Goal: Transaction & Acquisition: Purchase product/service

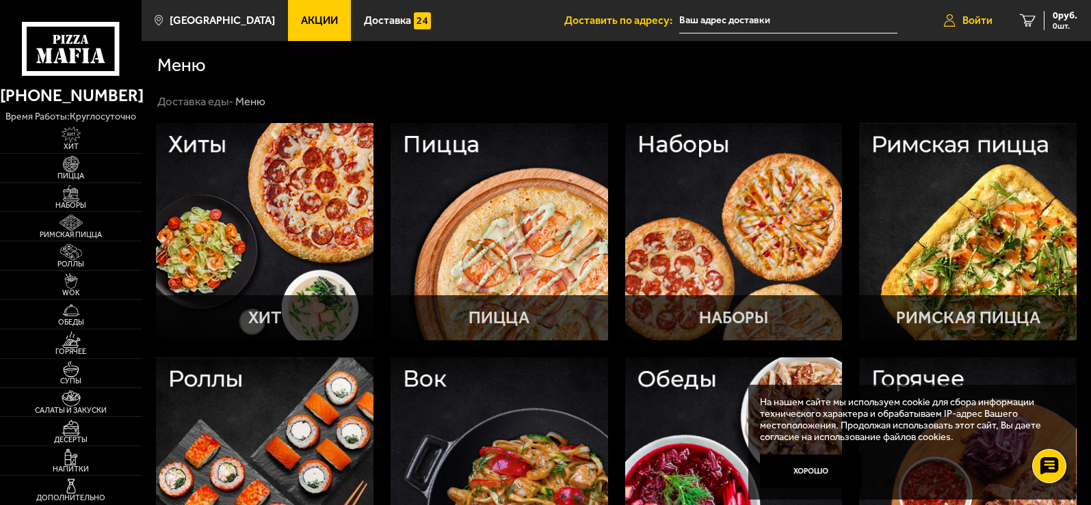
click at [985, 27] on link "Войти" at bounding box center [968, 20] width 76 height 41
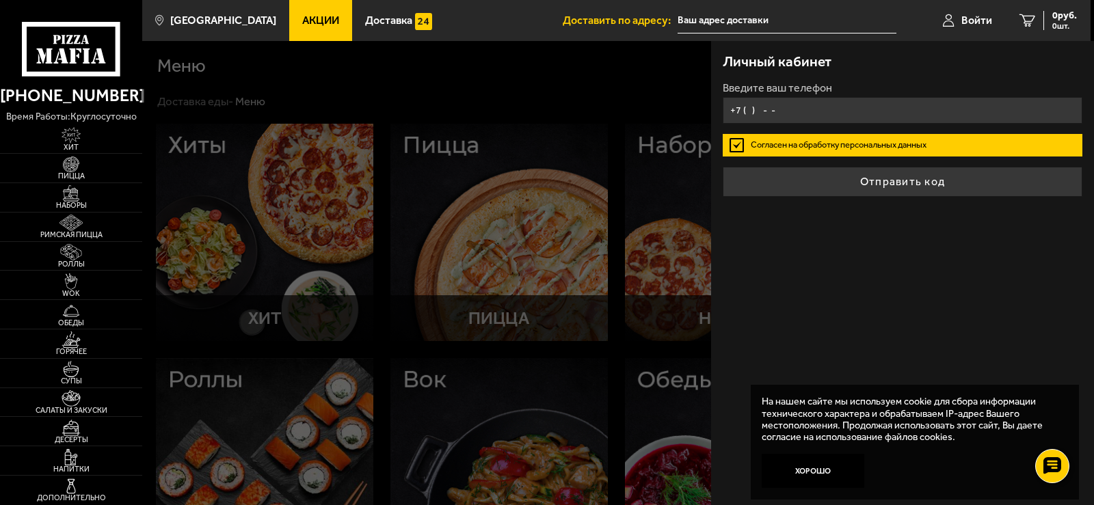
click at [828, 107] on input "+7 ( ) - -" at bounding box center [903, 110] width 360 height 27
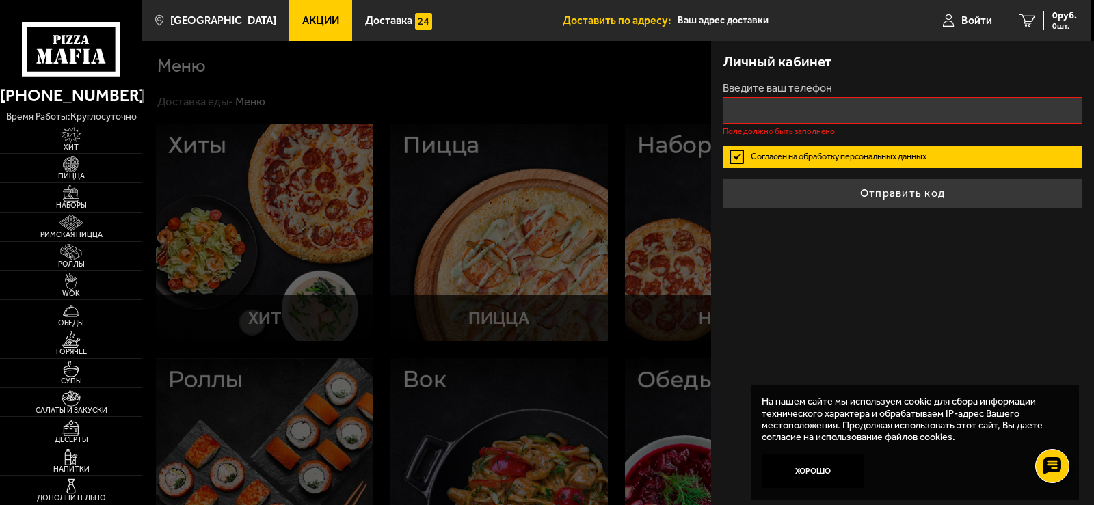
click at [740, 142] on form "Введите ваш телефон Поле должно быть заполнено Согласен на обработку персональн…" at bounding box center [903, 146] width 360 height 126
click at [734, 153] on label "Согласен на обработку персональных данных" at bounding box center [903, 157] width 360 height 23
click at [0, 0] on input "Согласен на обработку персональных данных" at bounding box center [0, 0] width 0 height 0
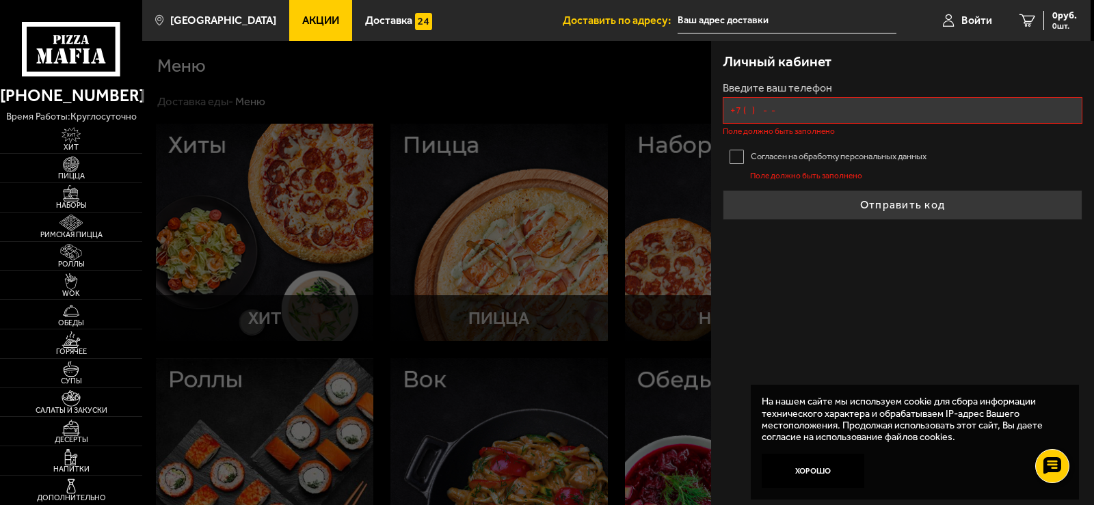
click at [748, 118] on input "+7 ( ) - -" at bounding box center [903, 110] width 360 height 27
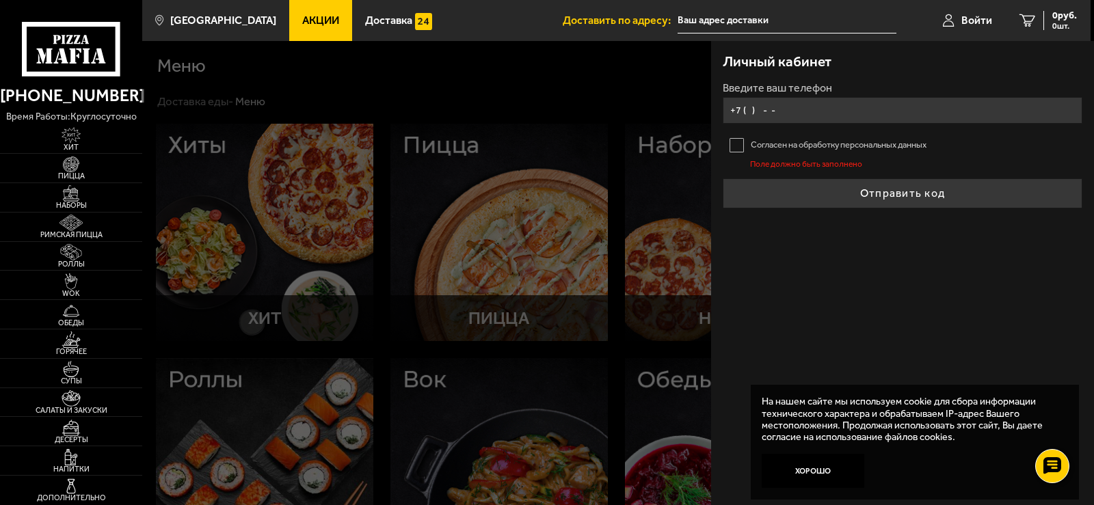
type input "[PHONE_NUMBER]"
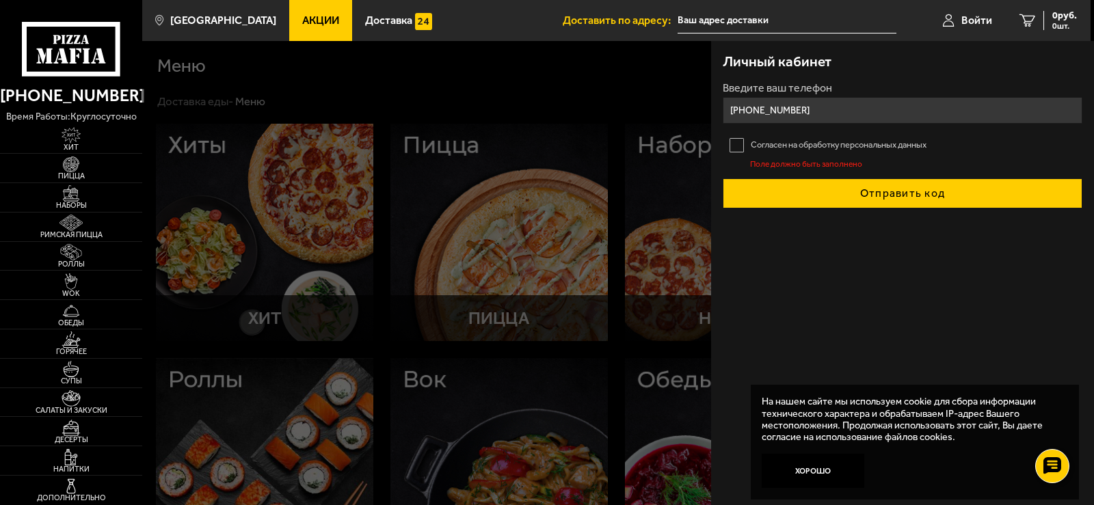
click at [873, 200] on button "Отправить код" at bounding box center [903, 193] width 360 height 30
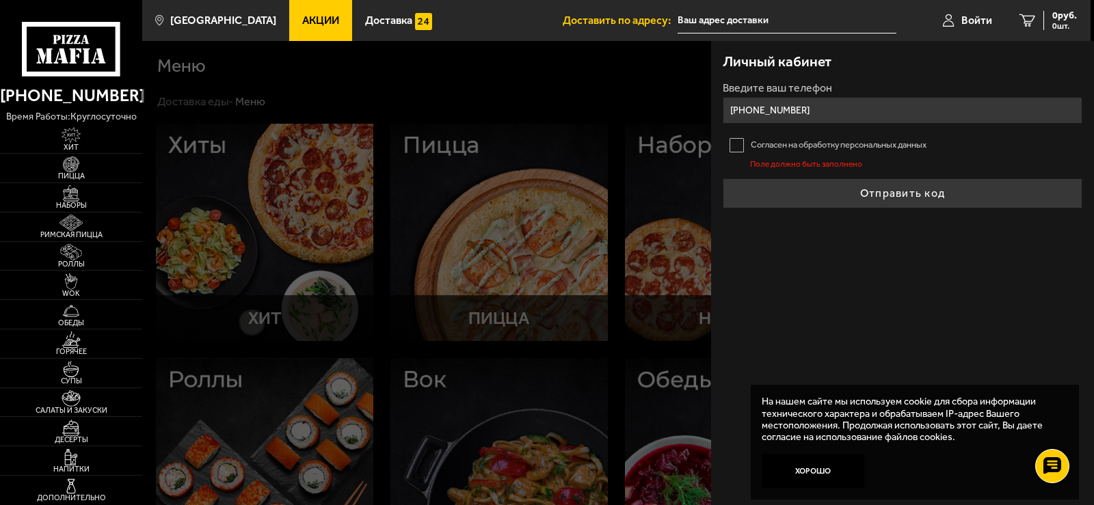
click at [736, 142] on label "Согласен на обработку персональных данных" at bounding box center [903, 145] width 360 height 23
click at [0, 0] on input "Согласен на обработку персональных данных" at bounding box center [0, 0] width 0 height 0
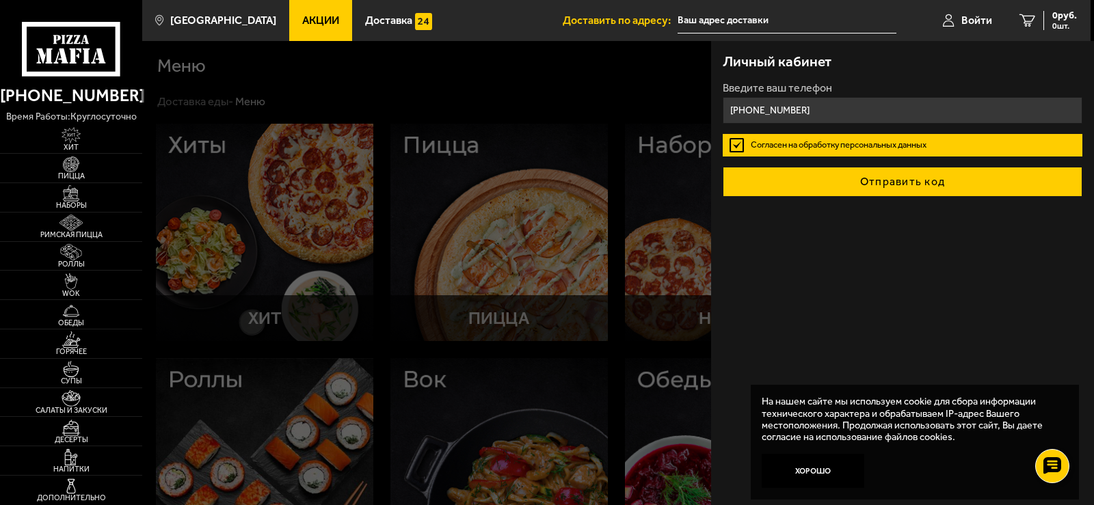
click at [790, 178] on button "Отправить код" at bounding box center [903, 182] width 360 height 30
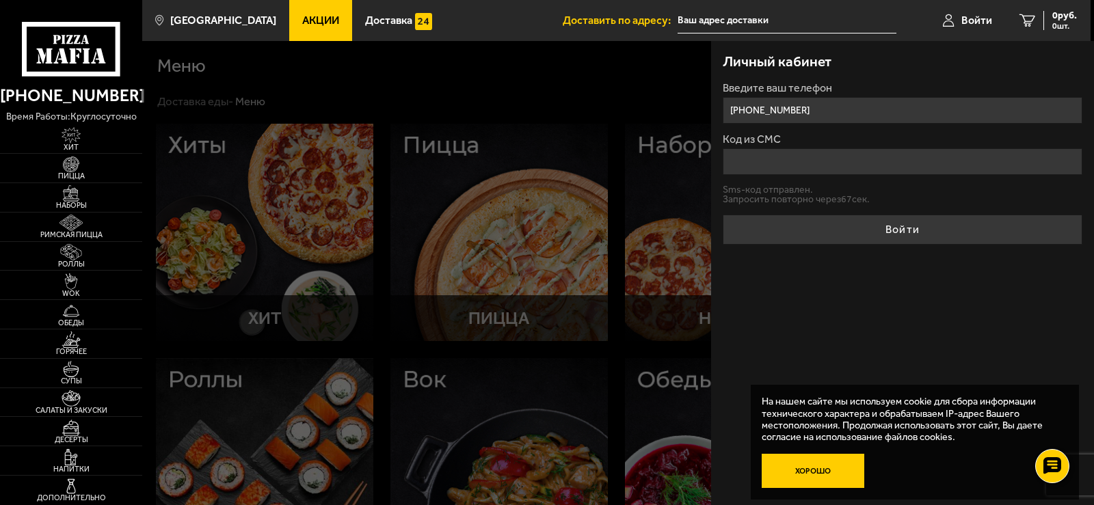
click at [844, 483] on button "Хорошо" at bounding box center [813, 471] width 103 height 34
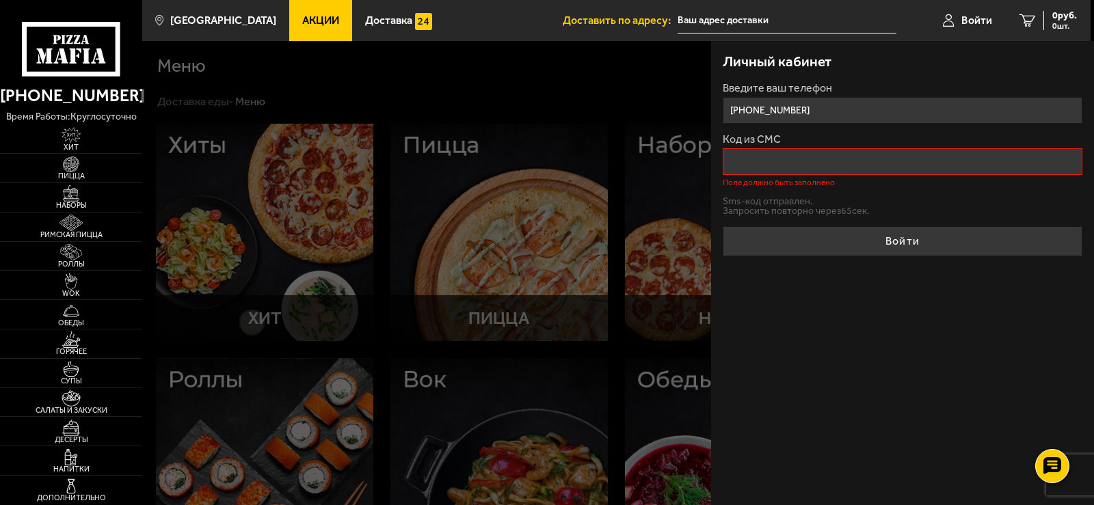
click at [787, 173] on input "Код из СМС" at bounding box center [903, 161] width 360 height 27
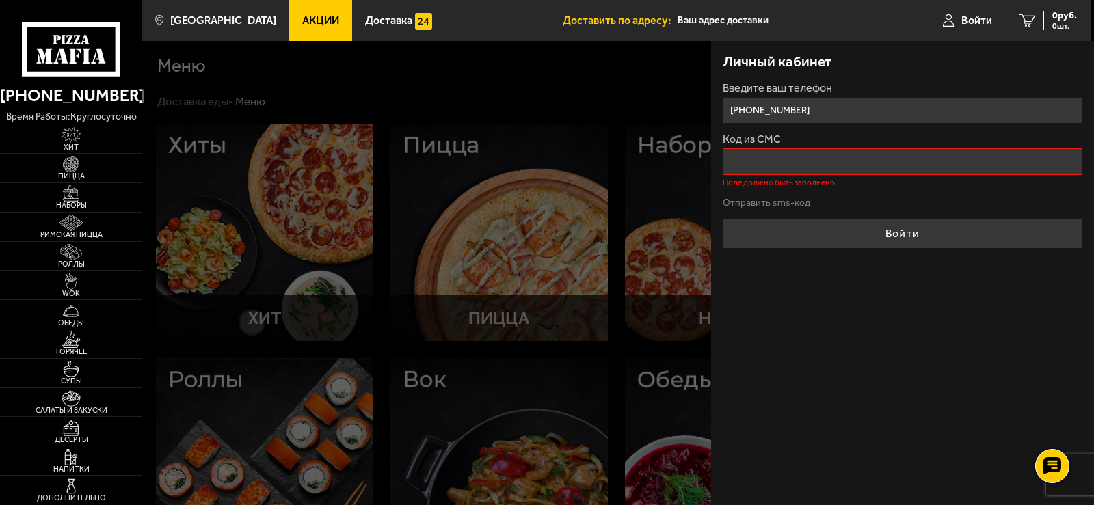
click at [751, 197] on div "Отправить sms-код" at bounding box center [903, 203] width 360 height 12
click at [749, 200] on button "Отправить sms-код" at bounding box center [767, 203] width 88 height 10
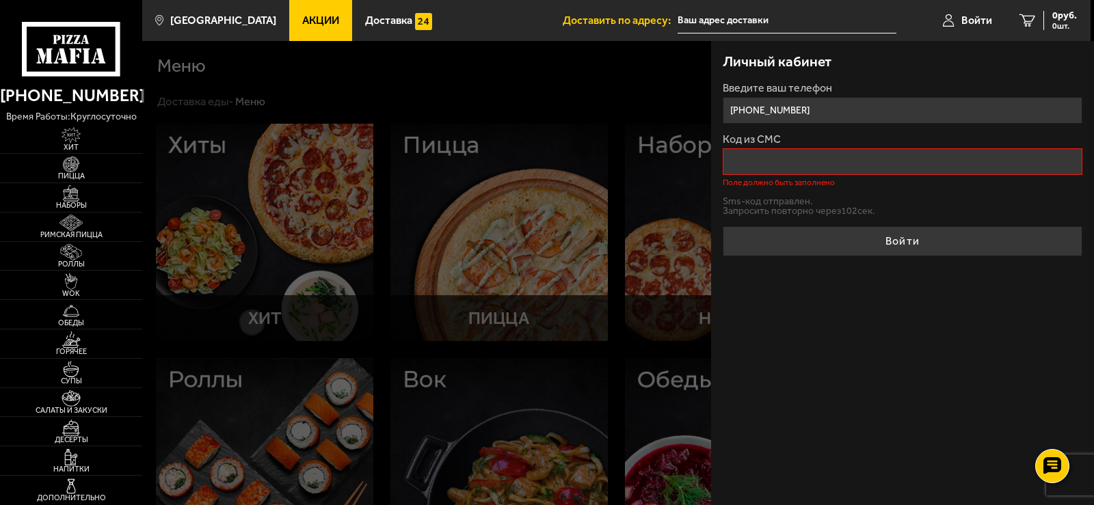
click at [646, 72] on div at bounding box center [689, 293] width 1094 height 505
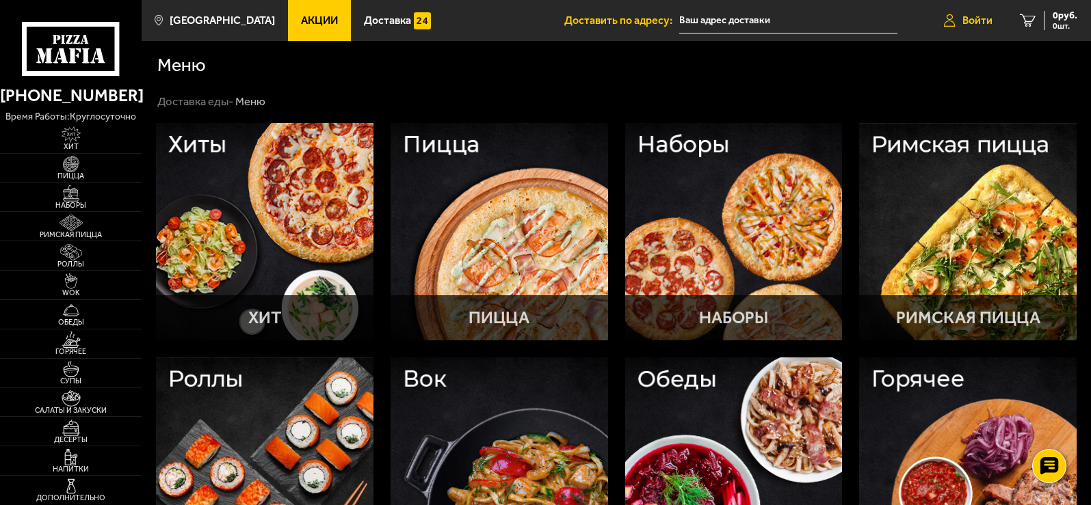
click at [970, 18] on span "Войти" at bounding box center [977, 20] width 30 height 11
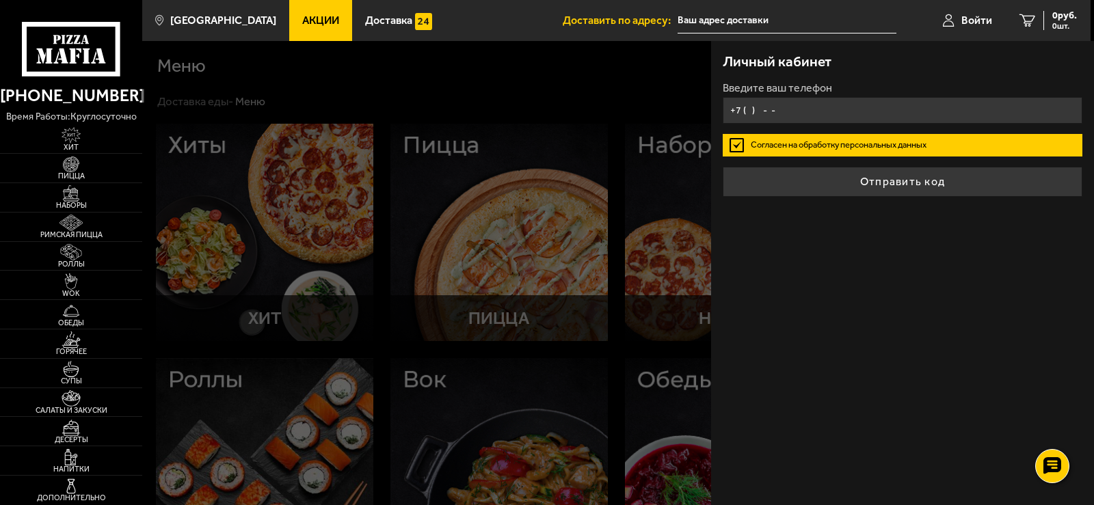
click at [803, 102] on input "+7 ( ) - -" at bounding box center [903, 110] width 360 height 27
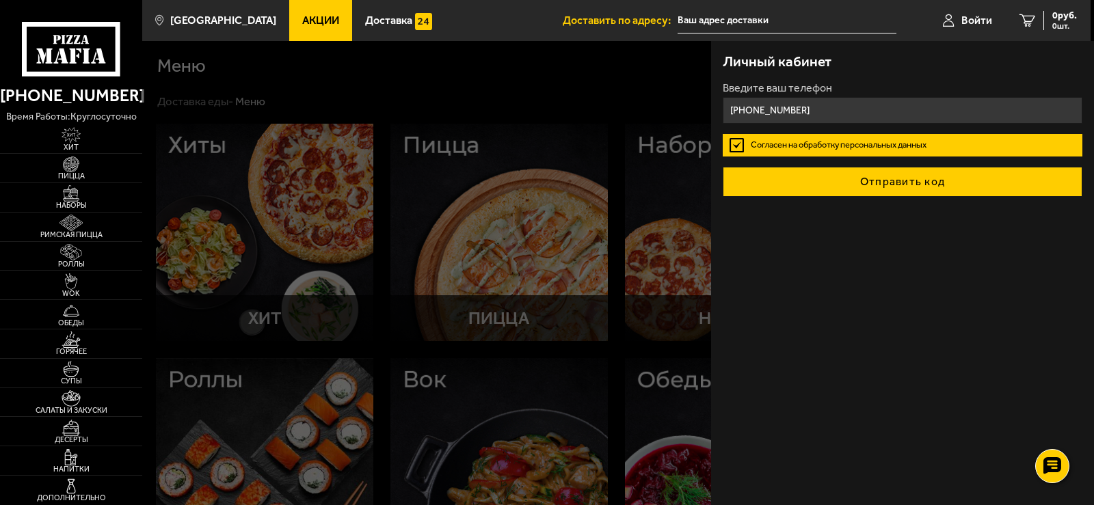
type input "[PHONE_NUMBER]"
click at [884, 196] on button "Отправить код" at bounding box center [903, 182] width 360 height 30
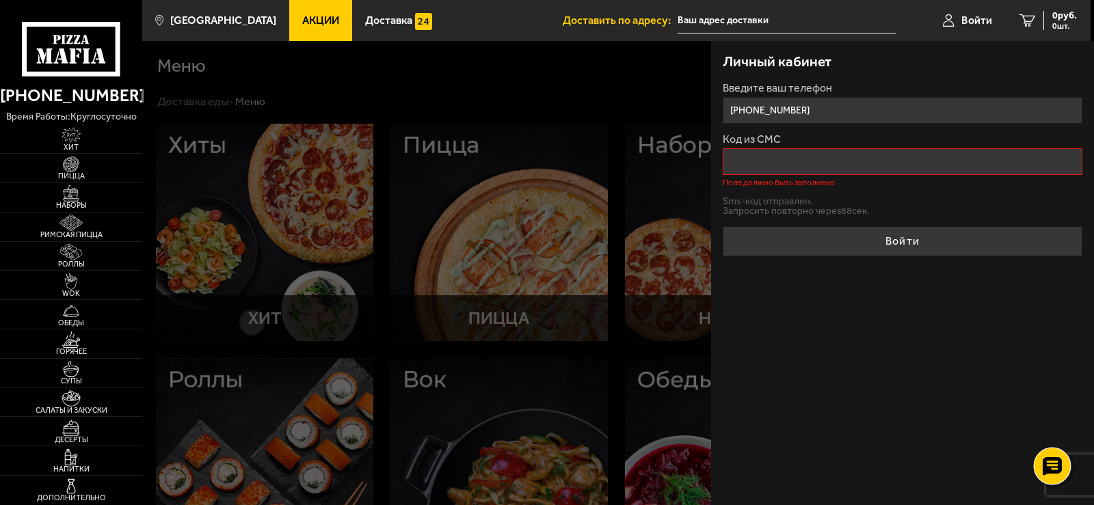
click at [1047, 474] on use at bounding box center [1053, 466] width 20 height 19
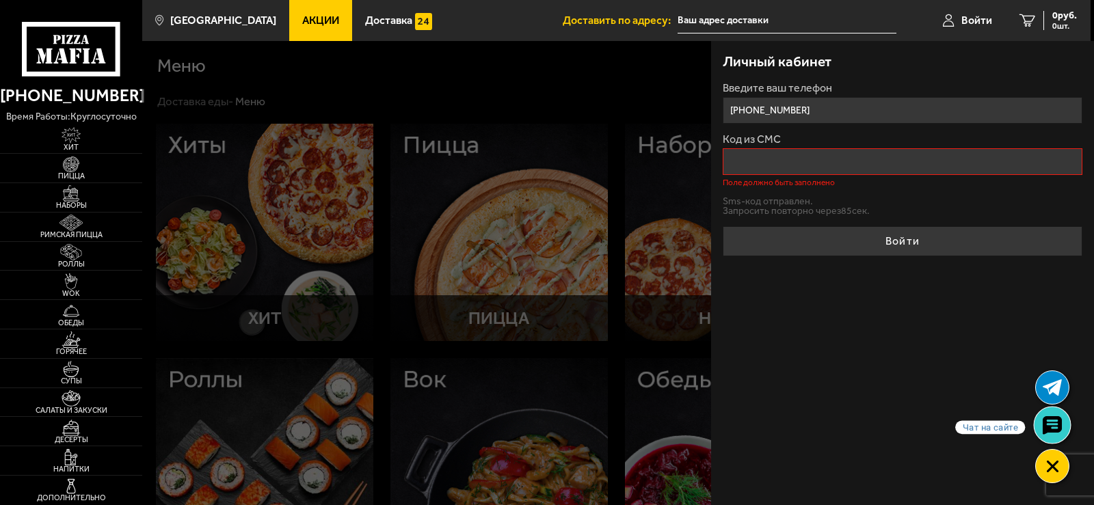
click at [1063, 414] on link at bounding box center [1053, 425] width 36 height 36
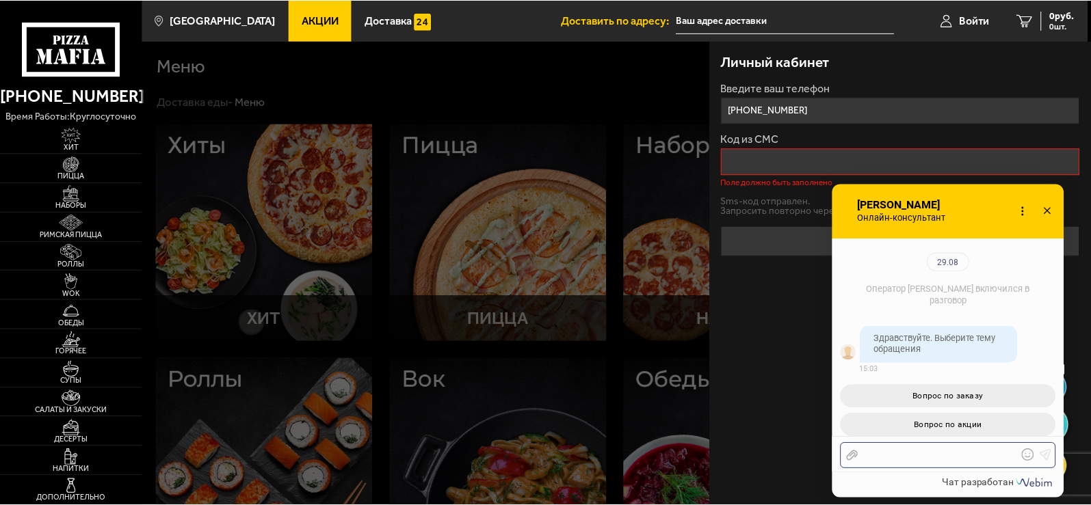
scroll to position [149, 0]
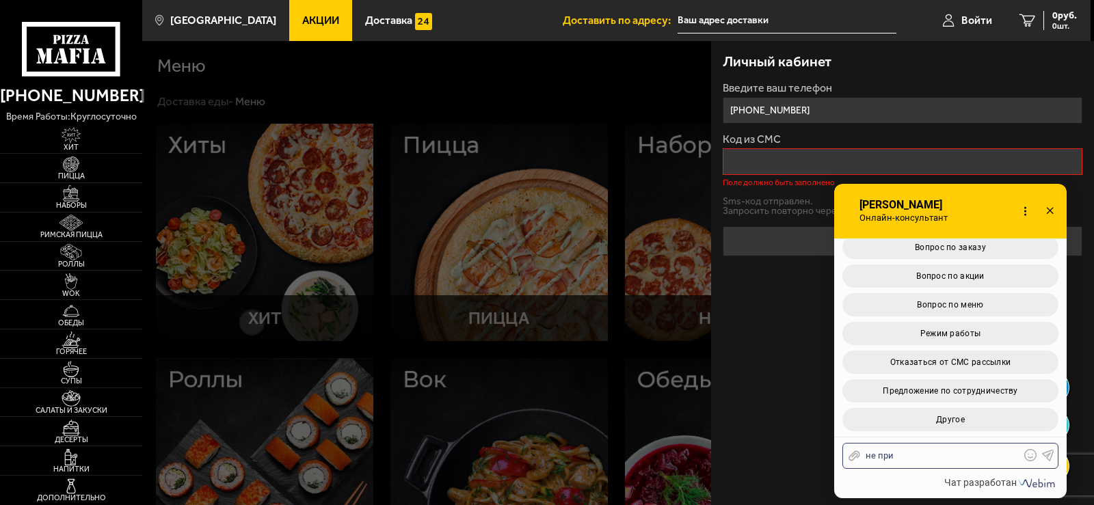
click at [468, 80] on div at bounding box center [689, 293] width 1094 height 505
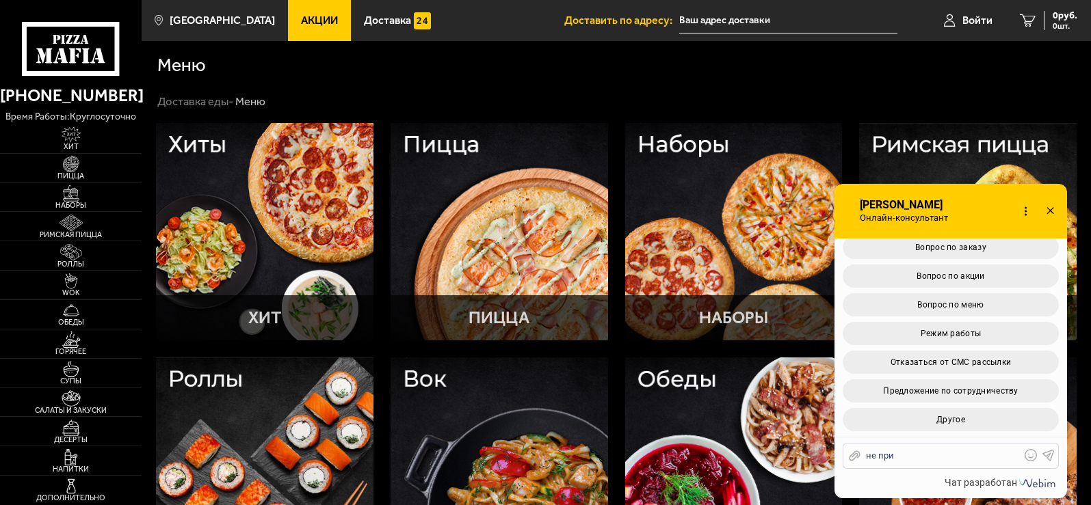
click at [306, 16] on span "Акции" at bounding box center [319, 20] width 37 height 11
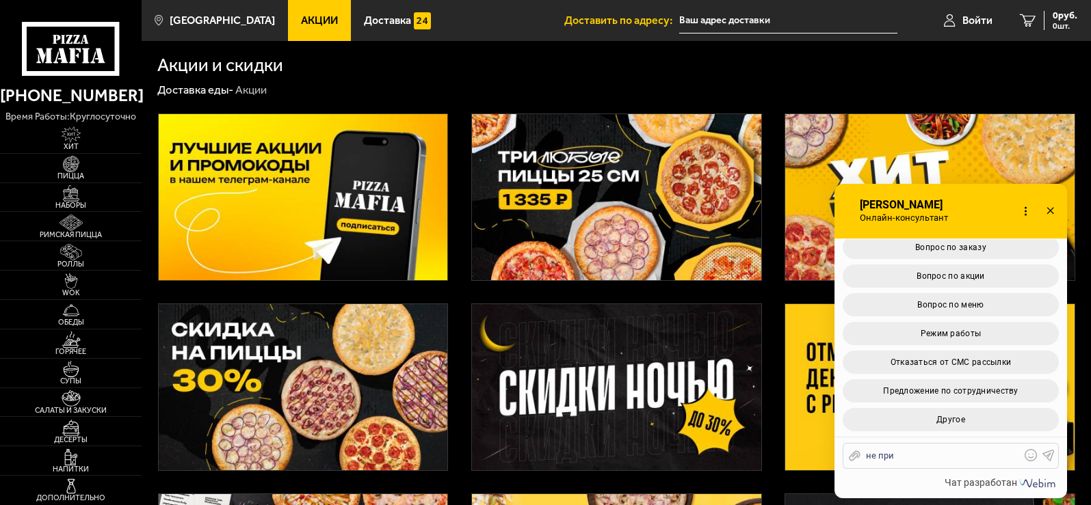
click at [1047, 213] on icon at bounding box center [1050, 212] width 20 height 20
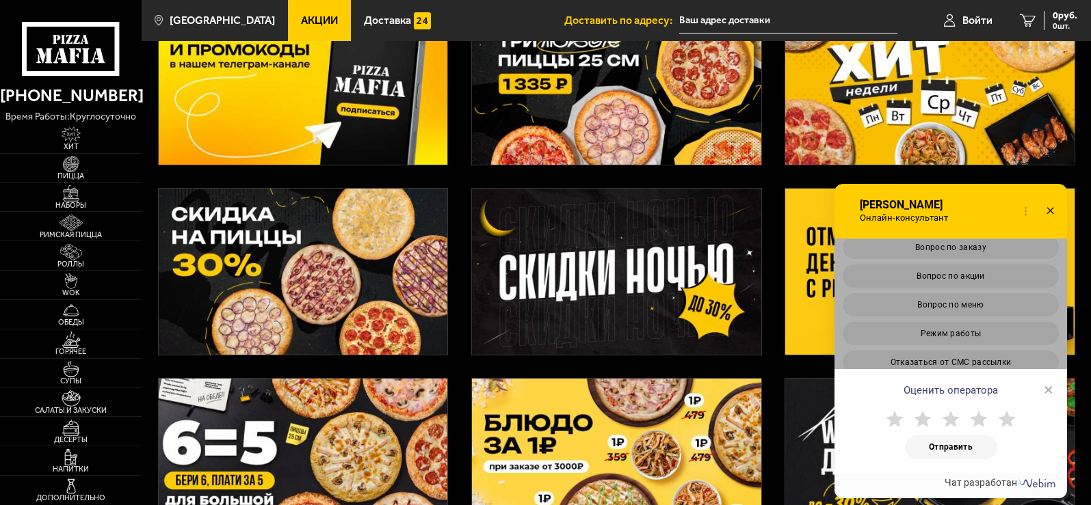
scroll to position [137, 0]
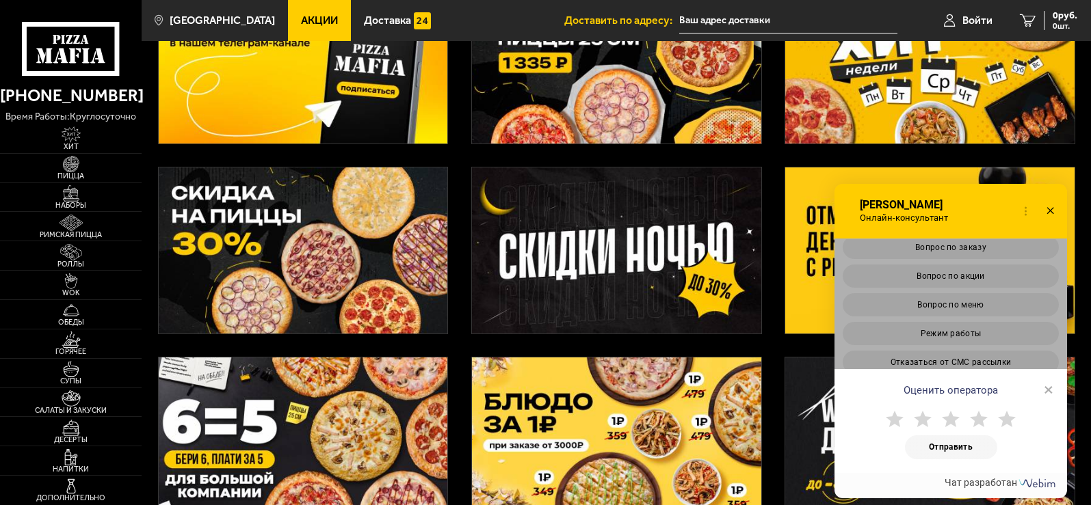
click at [1052, 216] on icon at bounding box center [1050, 212] width 20 height 20
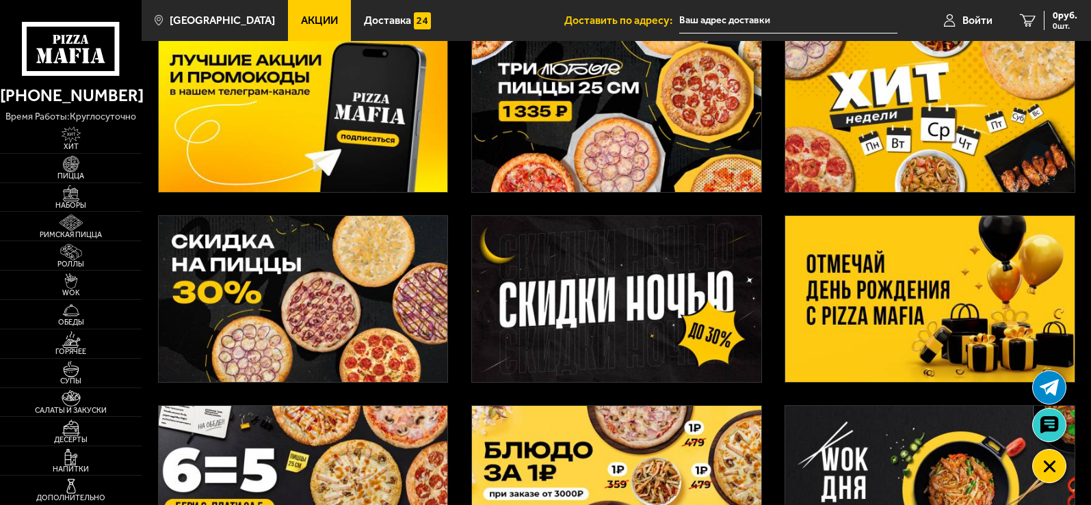
scroll to position [0, 0]
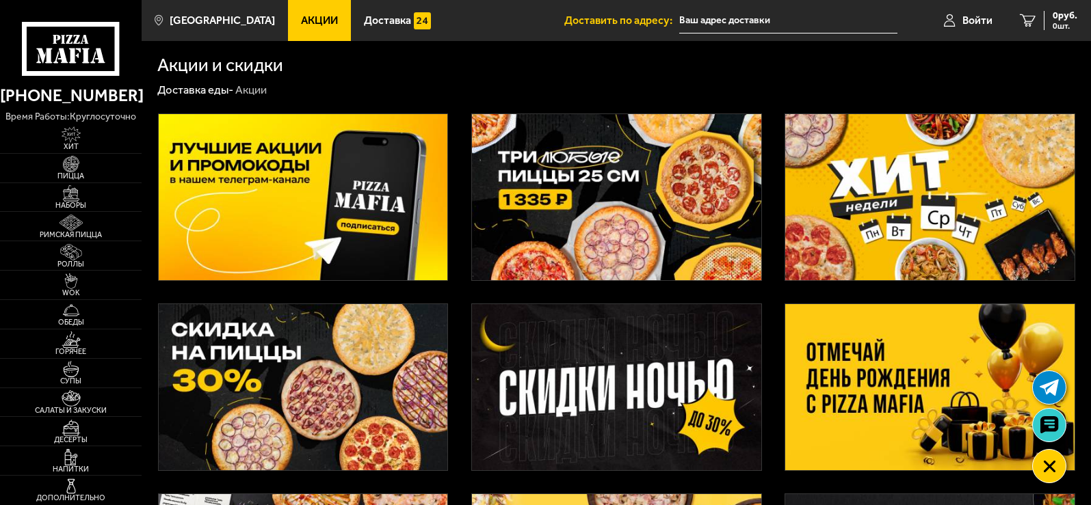
click at [581, 190] on img at bounding box center [616, 197] width 289 height 166
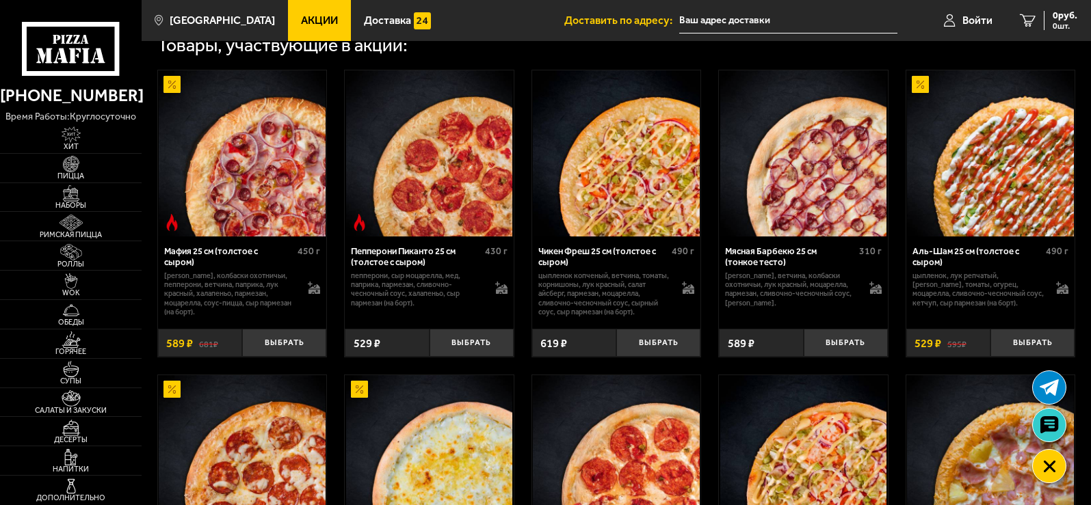
scroll to position [547, 0]
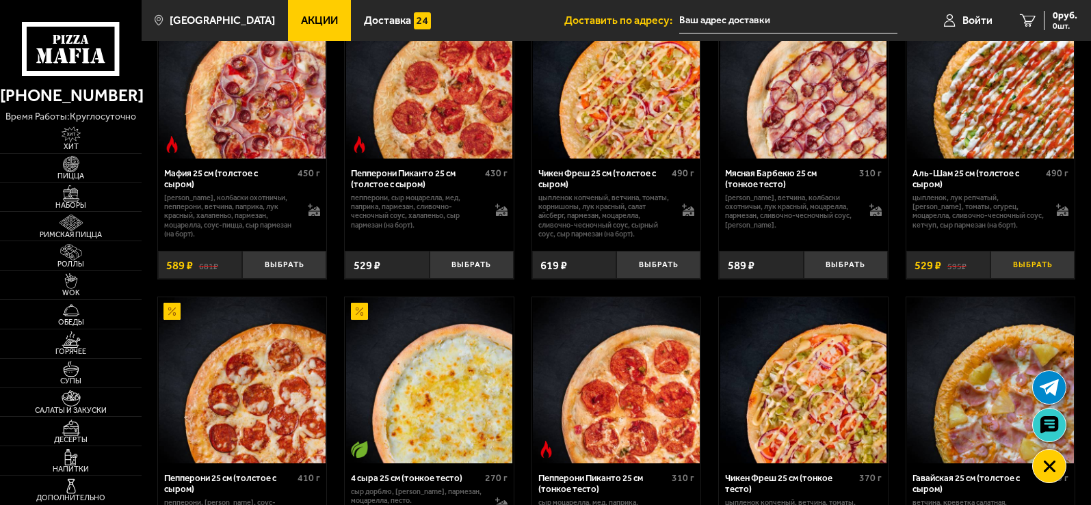
click at [1011, 279] on button "Выбрать" at bounding box center [1032, 265] width 84 height 28
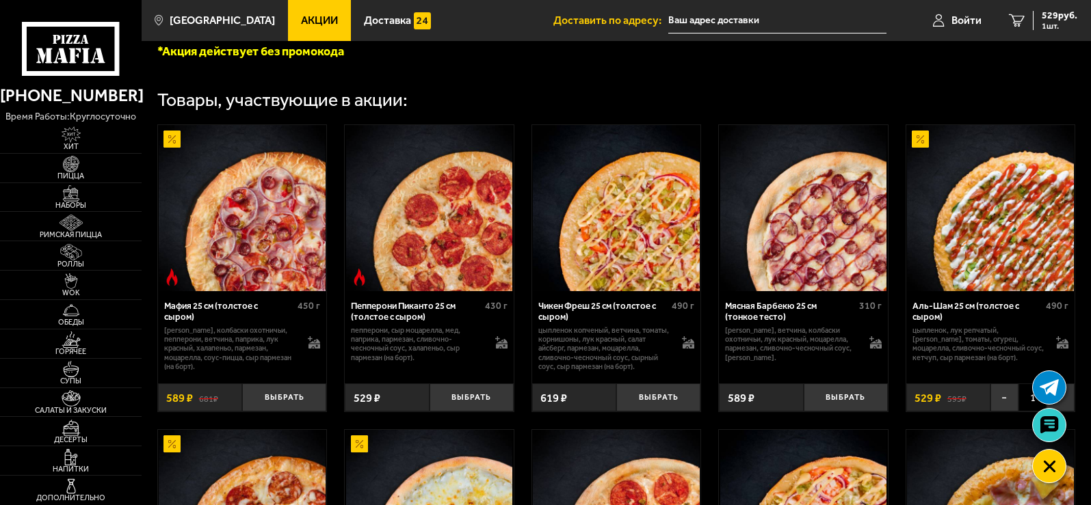
scroll to position [410, 0]
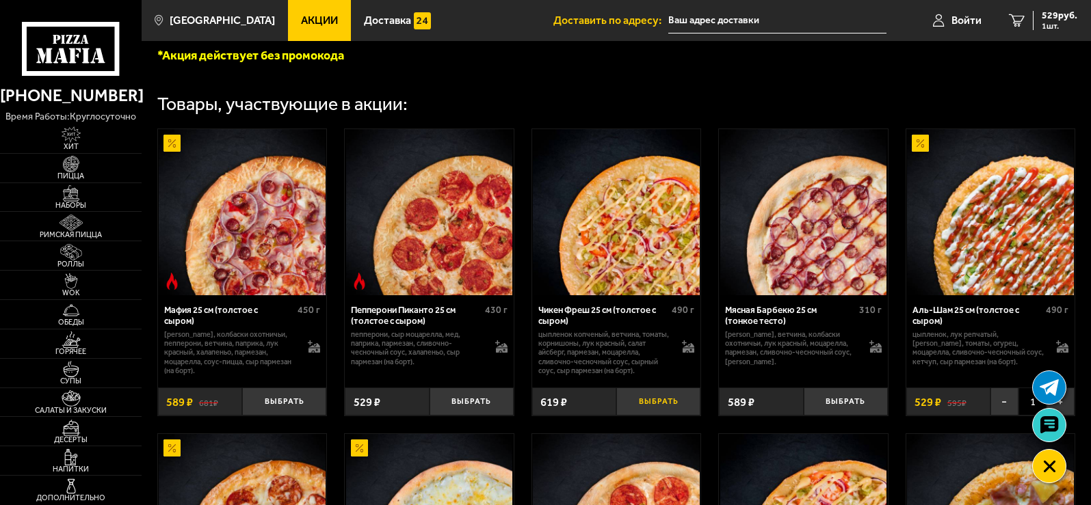
click at [638, 402] on button "Выбрать" at bounding box center [658, 402] width 84 height 28
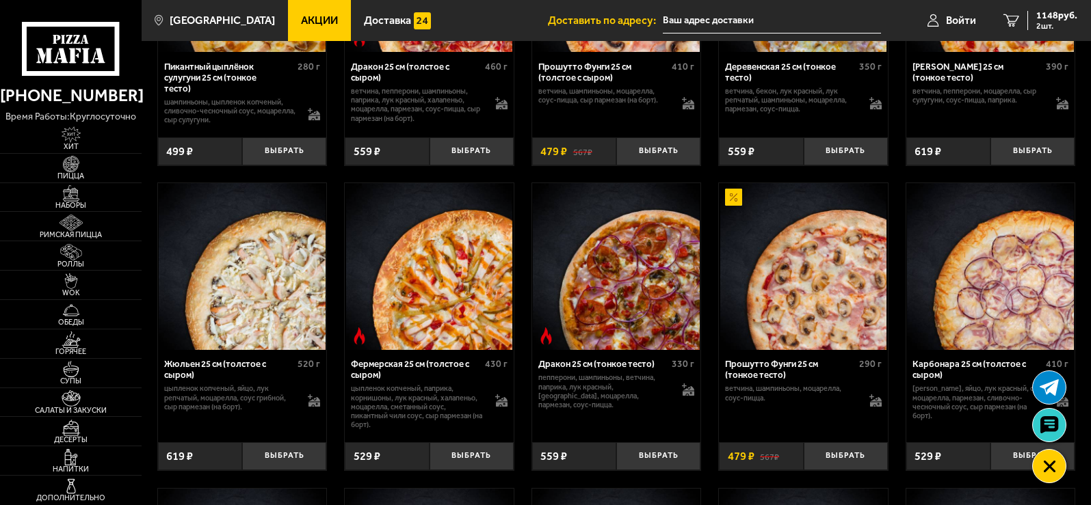
scroll to position [1915, 0]
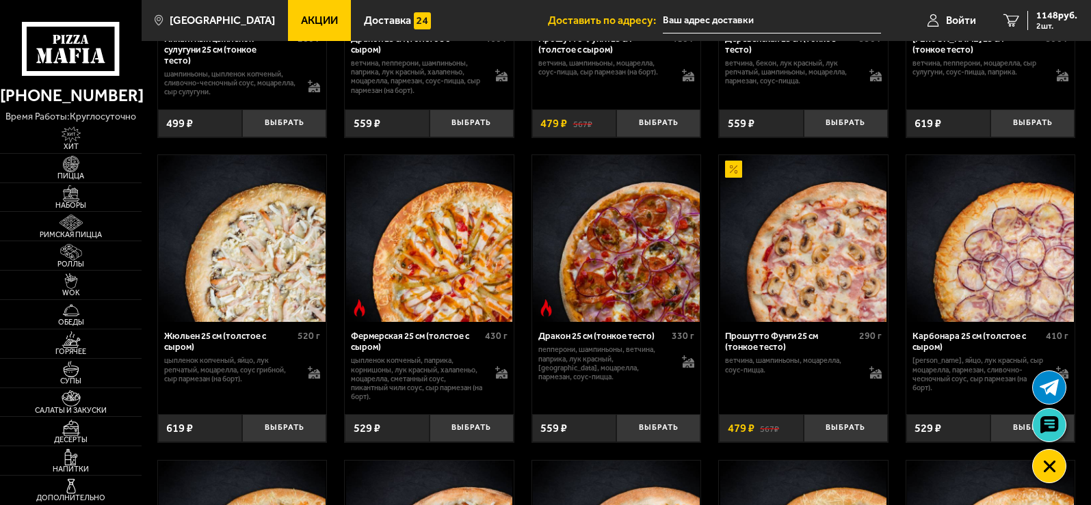
click at [480, 268] on img at bounding box center [429, 238] width 166 height 166
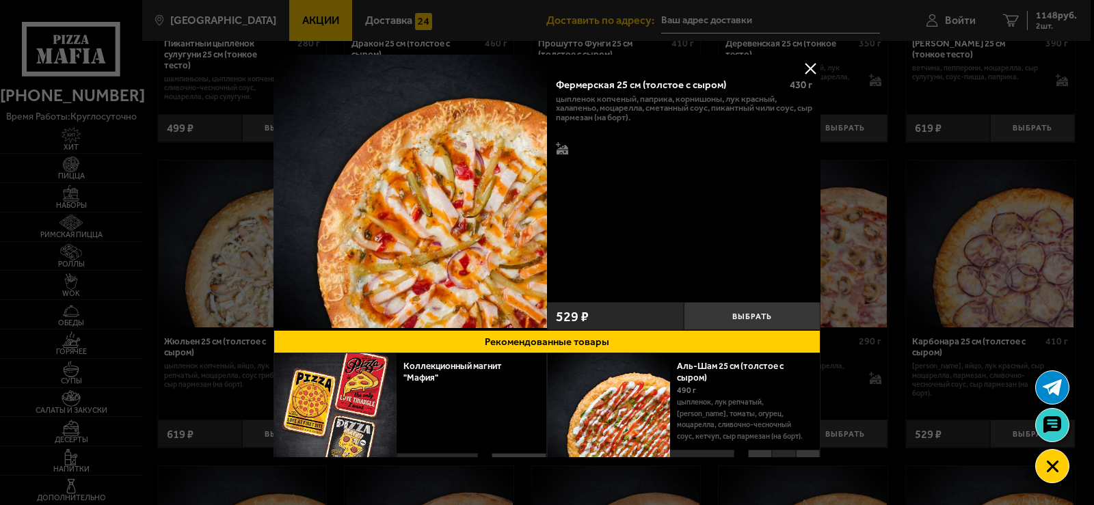
click at [811, 69] on button at bounding box center [810, 68] width 21 height 21
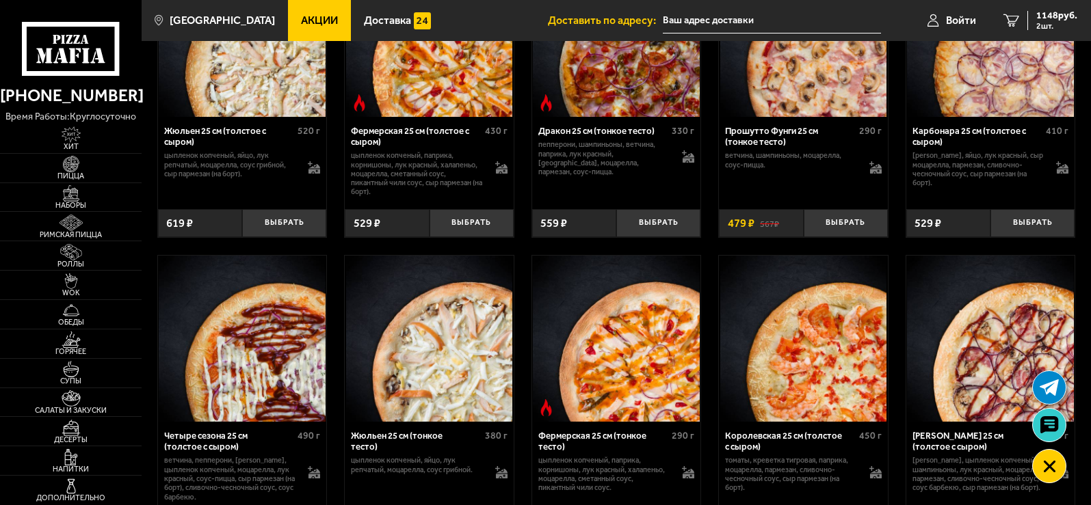
scroll to position [2257, 0]
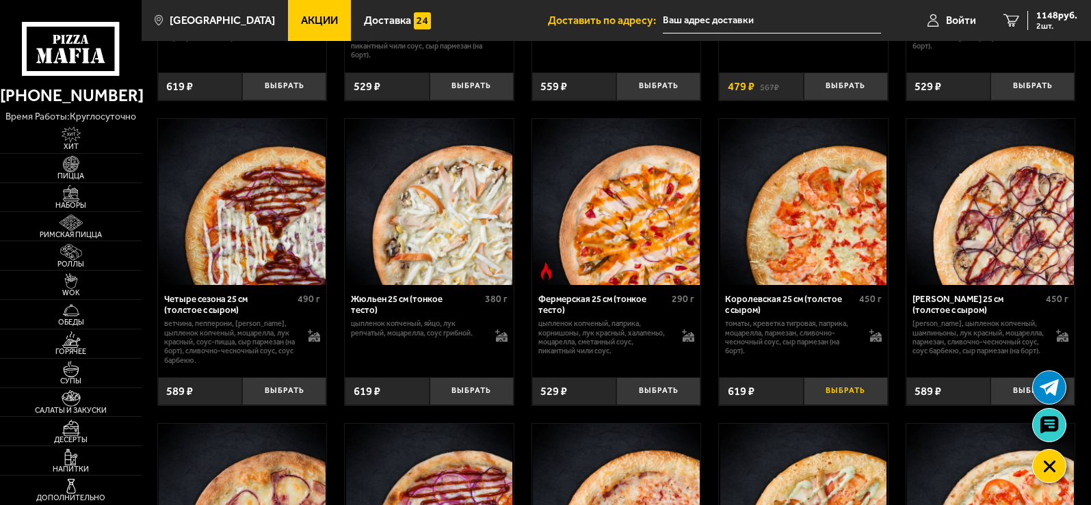
click at [848, 405] on button "Выбрать" at bounding box center [845, 391] width 84 height 28
click at [301, 25] on span "Акции" at bounding box center [319, 20] width 37 height 11
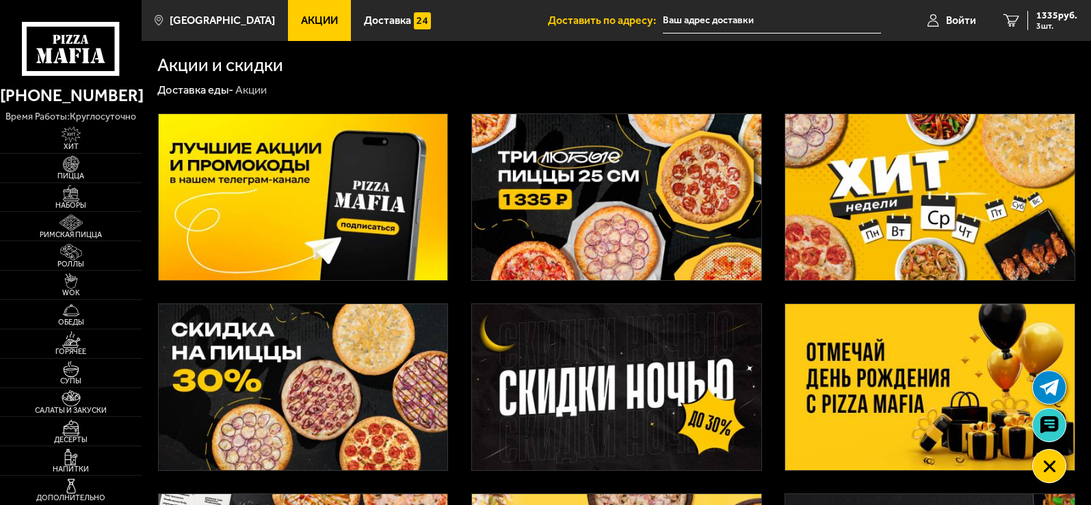
click at [197, 198] on img at bounding box center [303, 197] width 289 height 166
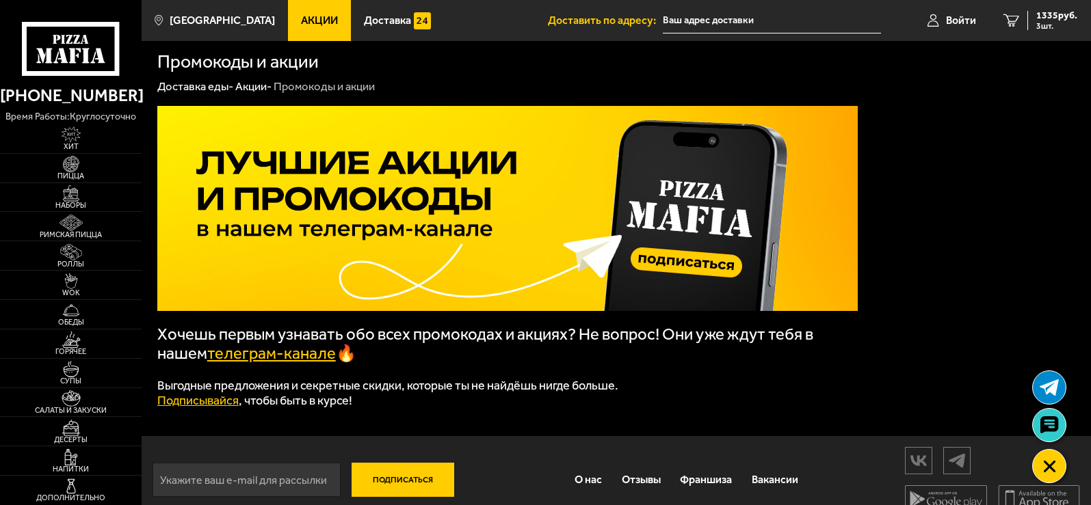
scroll to position [26, 0]
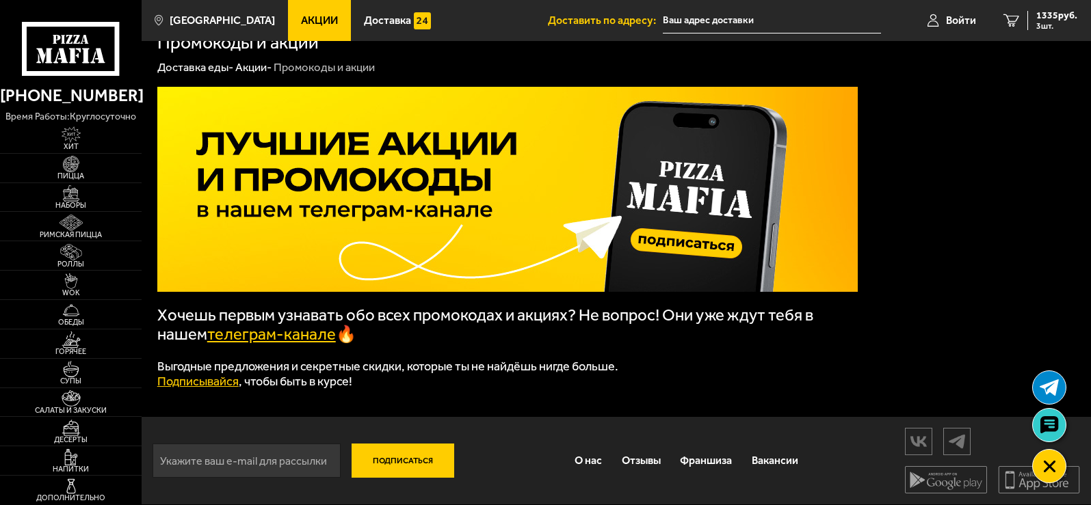
click at [308, 29] on link "Акции" at bounding box center [319, 20] width 63 height 41
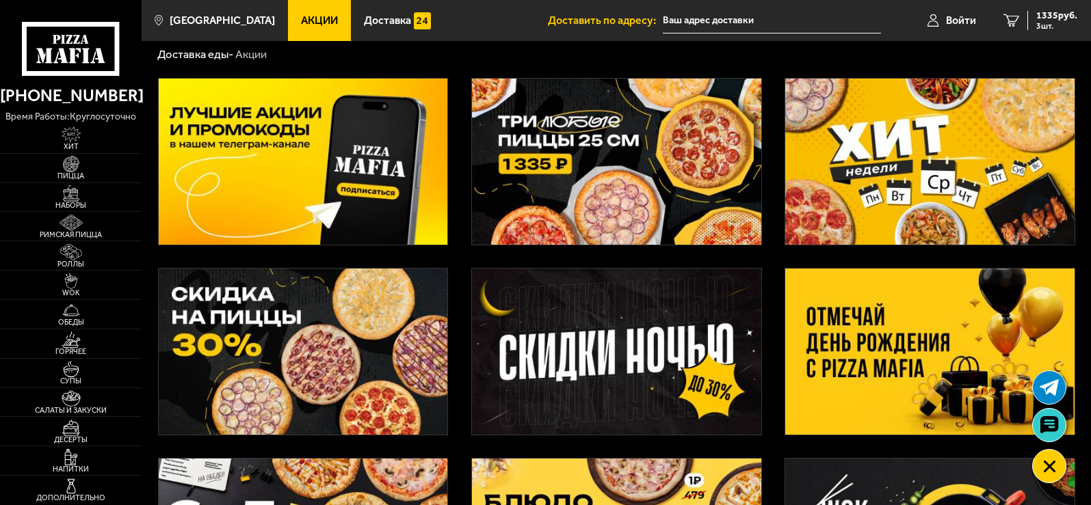
scroll to position [137, 0]
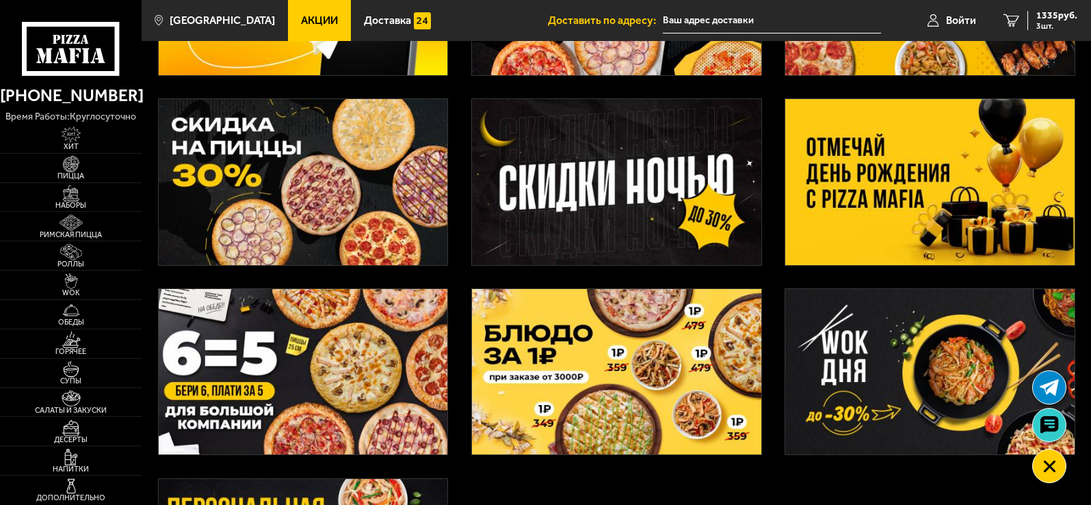
click at [257, 174] on img at bounding box center [303, 182] width 289 height 166
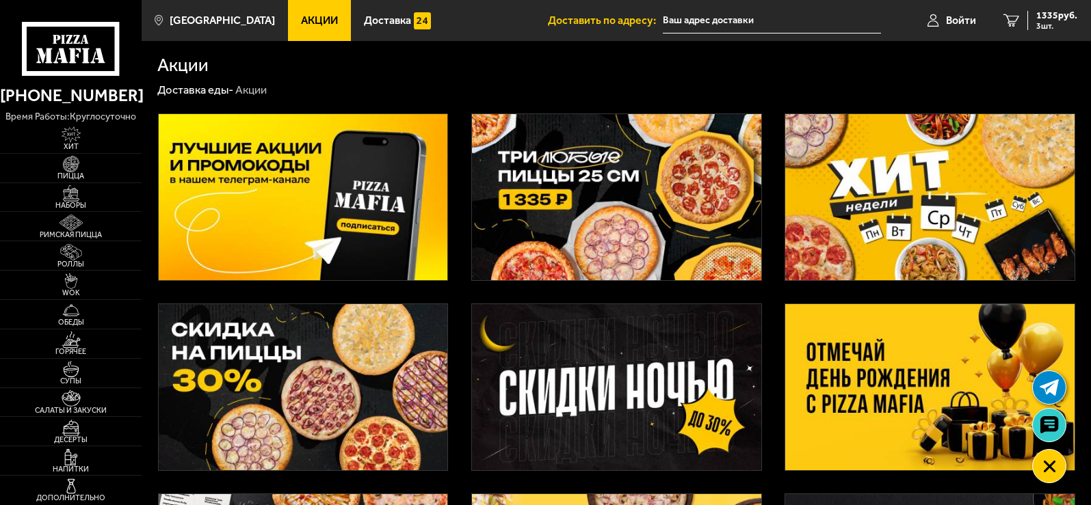
scroll to position [205, 0]
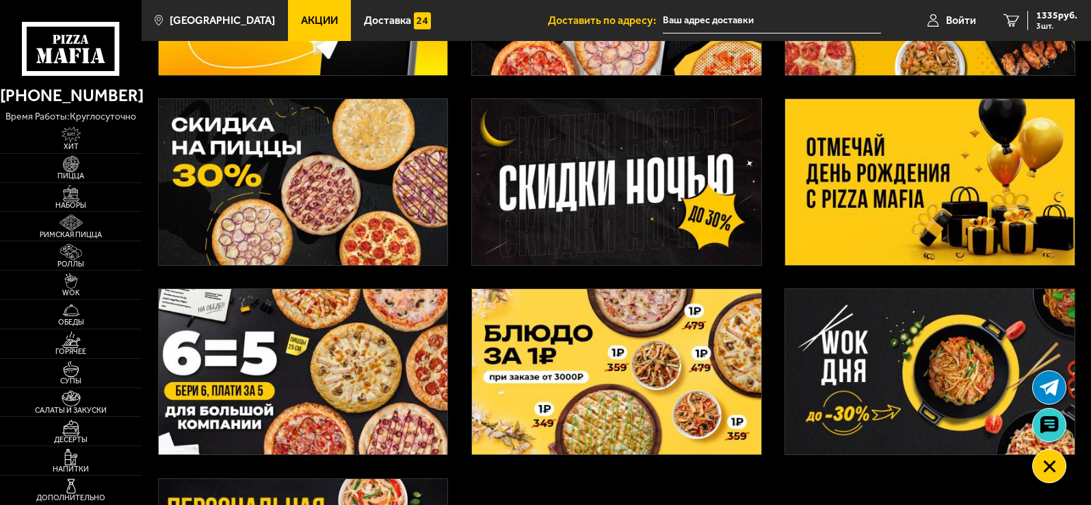
click at [367, 212] on img at bounding box center [303, 182] width 289 height 166
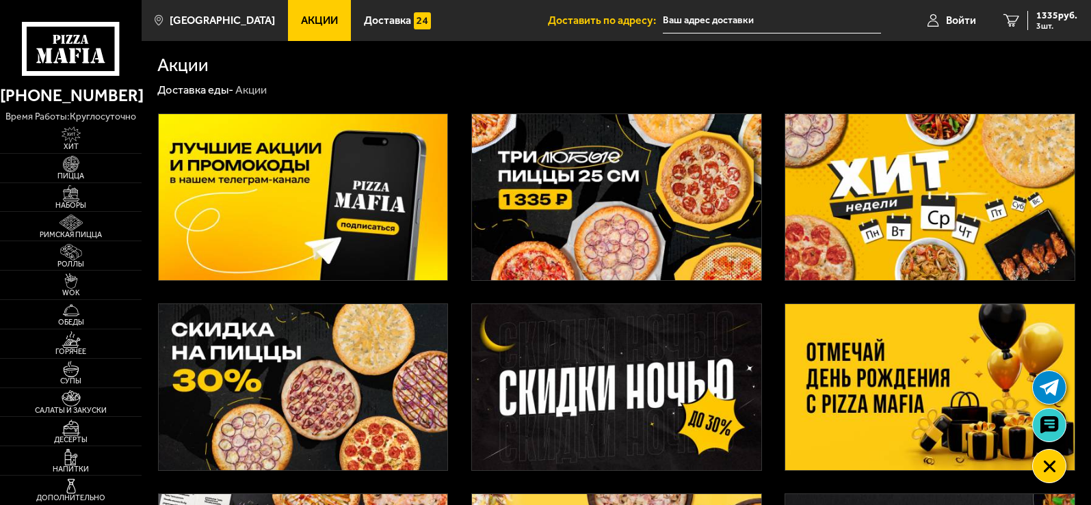
scroll to position [205, 0]
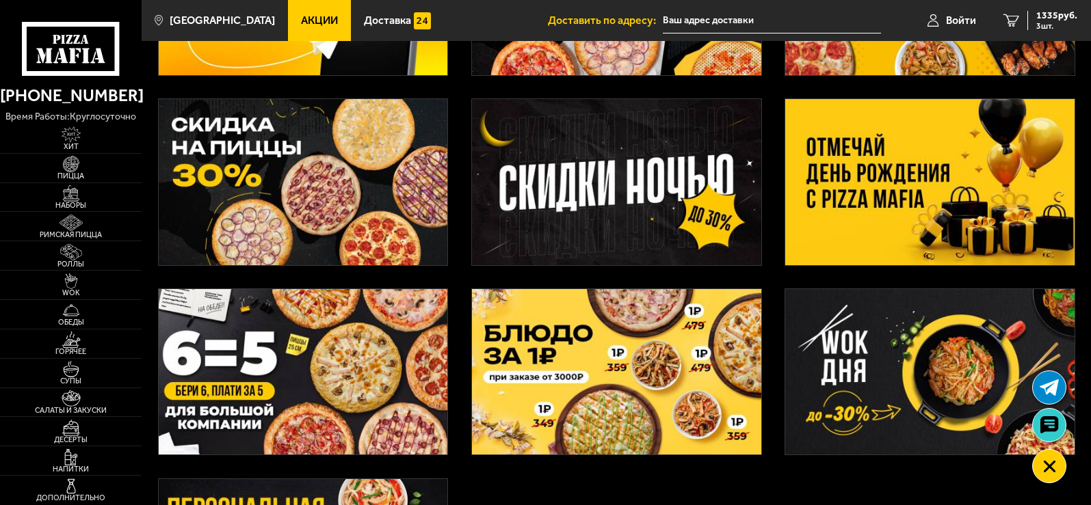
click at [390, 185] on img at bounding box center [303, 182] width 289 height 166
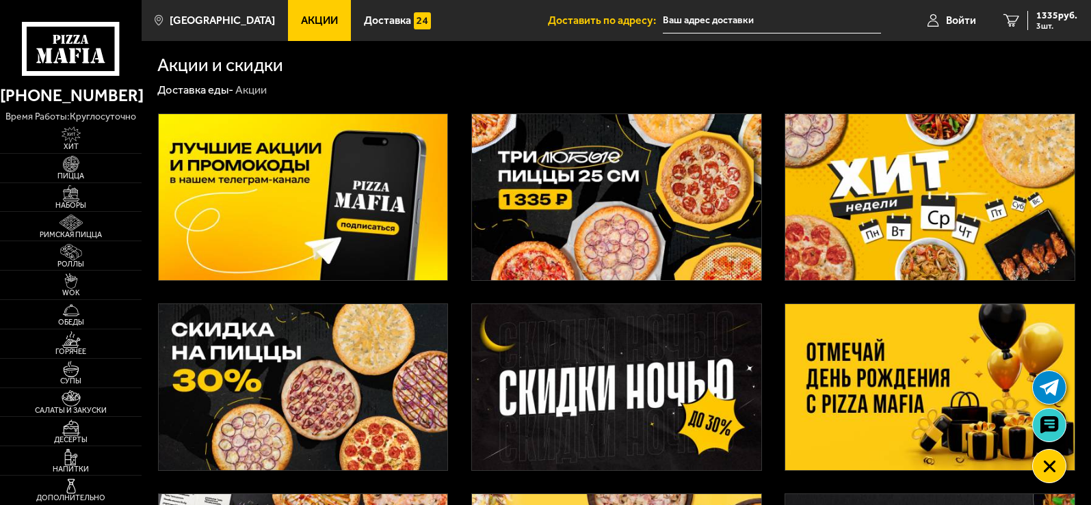
click at [966, 198] on img at bounding box center [929, 197] width 289 height 166
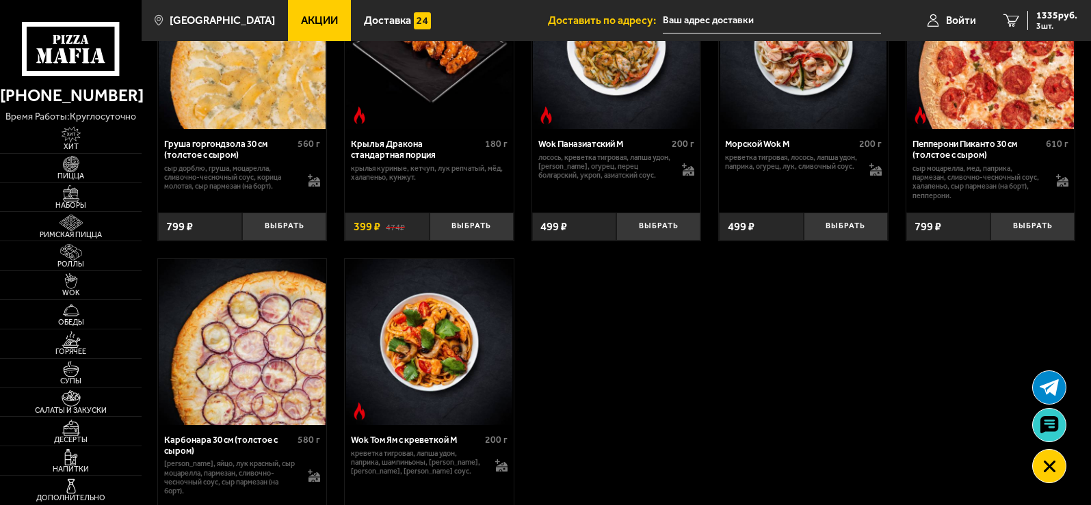
scroll to position [684, 0]
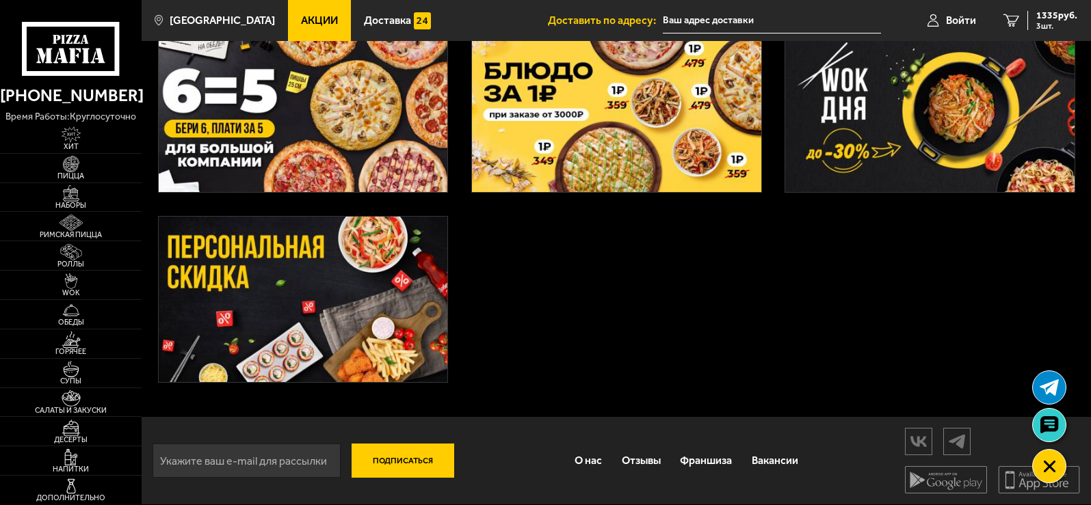
scroll to position [402, 0]
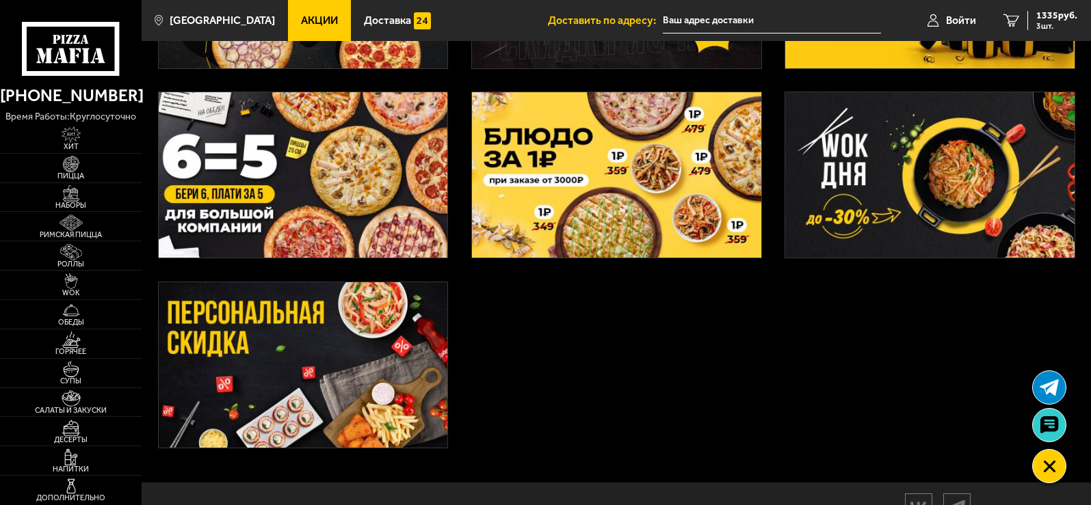
click at [358, 340] on img at bounding box center [303, 365] width 289 height 166
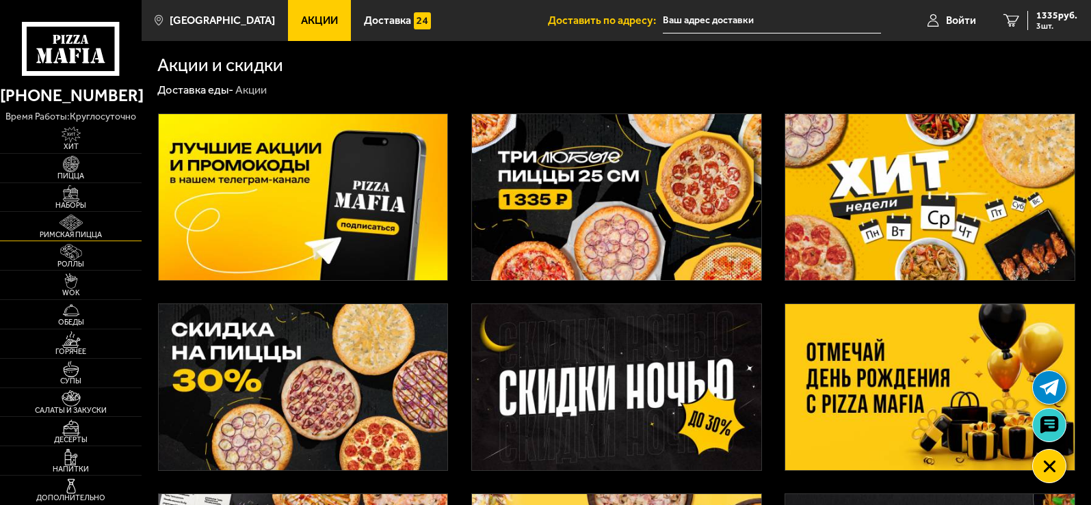
click at [72, 221] on img at bounding box center [71, 223] width 44 height 16
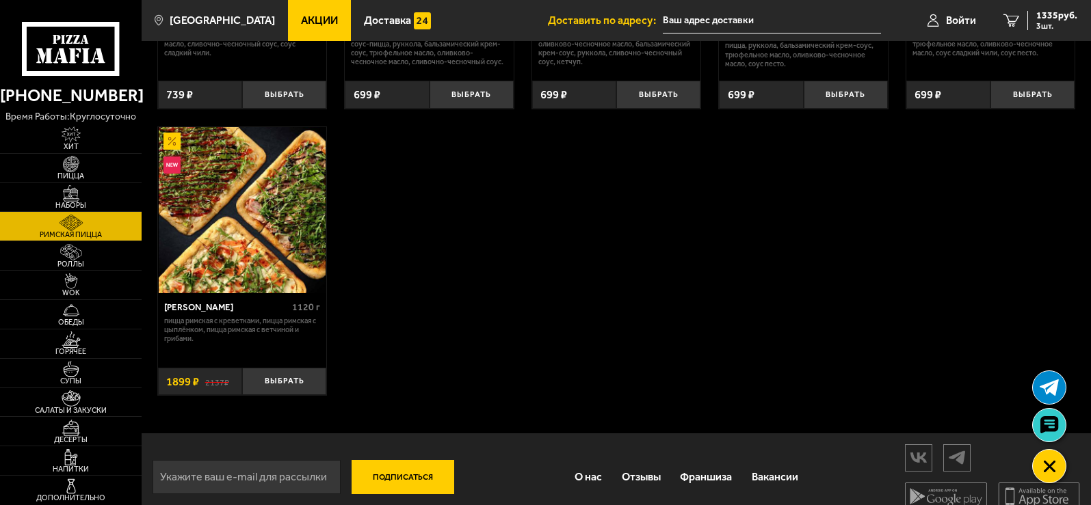
scroll to position [302, 0]
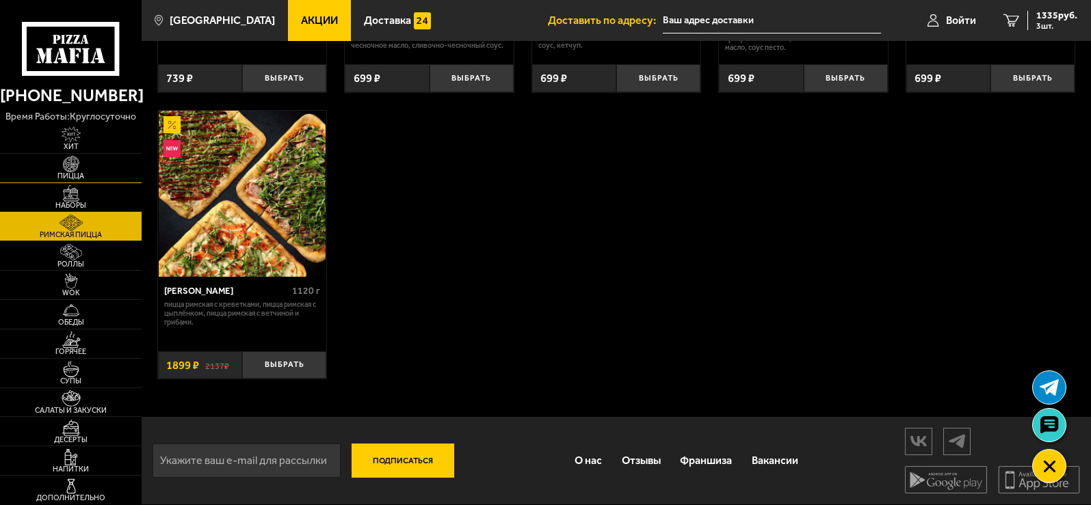
click at [106, 165] on link "Пицца" at bounding box center [71, 168] width 142 height 29
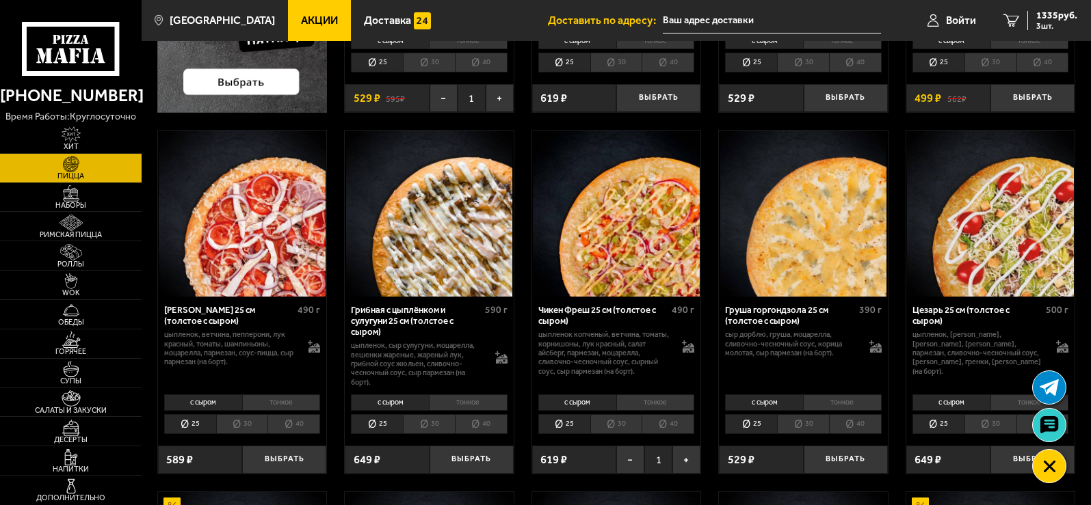
scroll to position [342, 0]
